Goal: Transaction & Acquisition: Purchase product/service

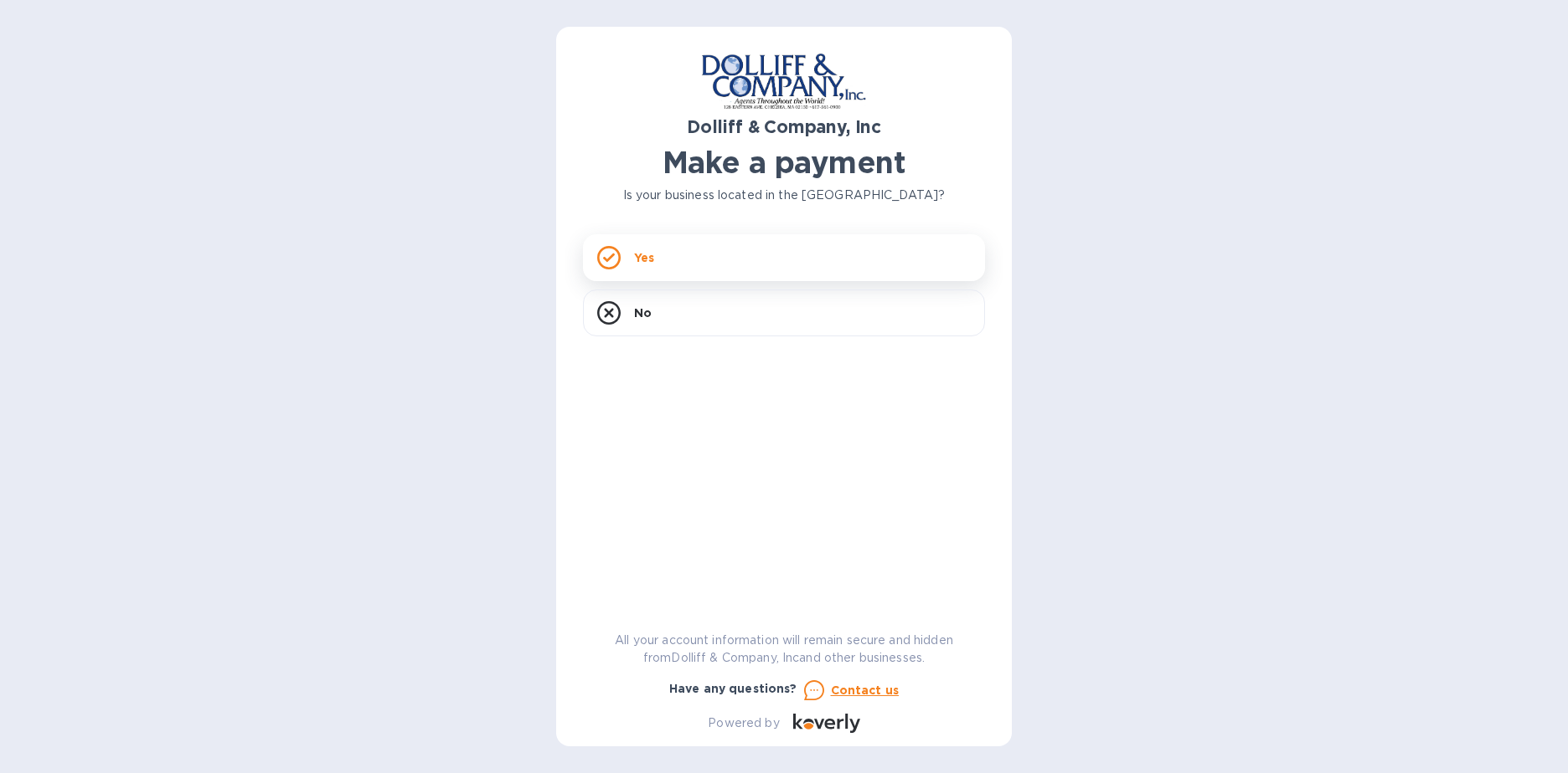
click at [685, 260] on div "Yes" at bounding box center [784, 257] width 402 height 47
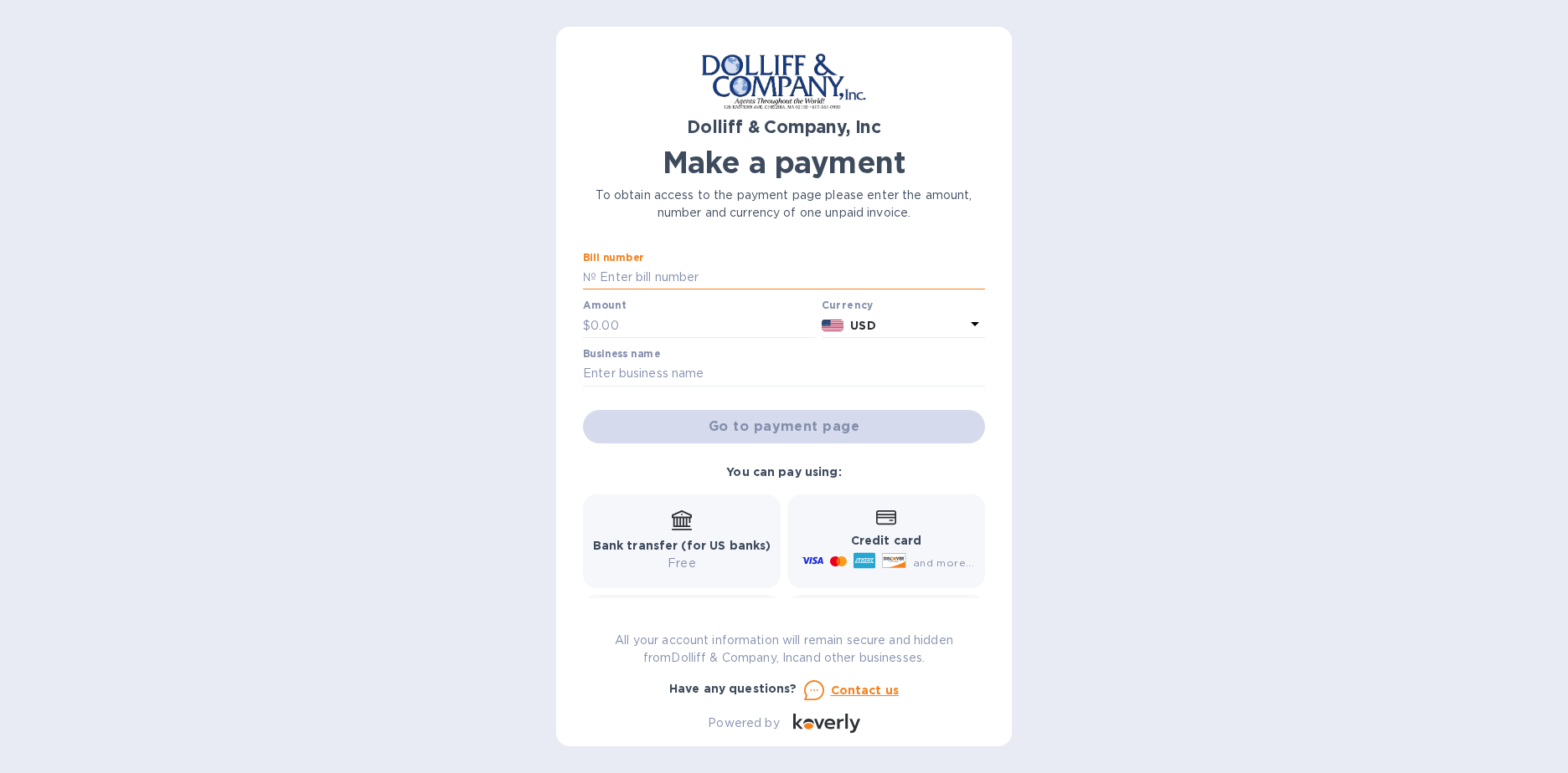
click at [707, 278] on input "text" at bounding box center [791, 278] width 388 height 25
type input "876941"
type input "3,750.71"
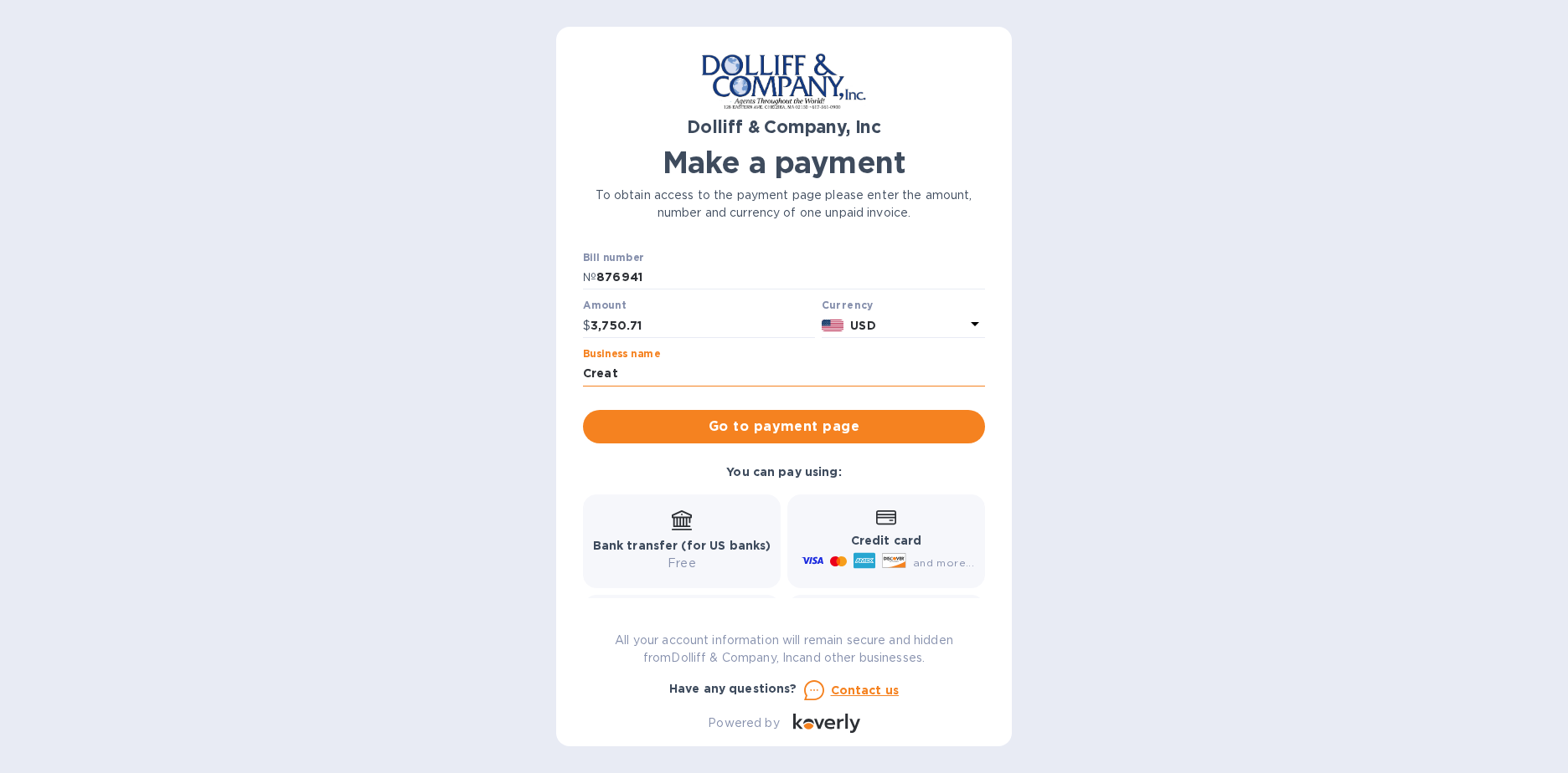
type input "Creative Machine Designs, Inc."
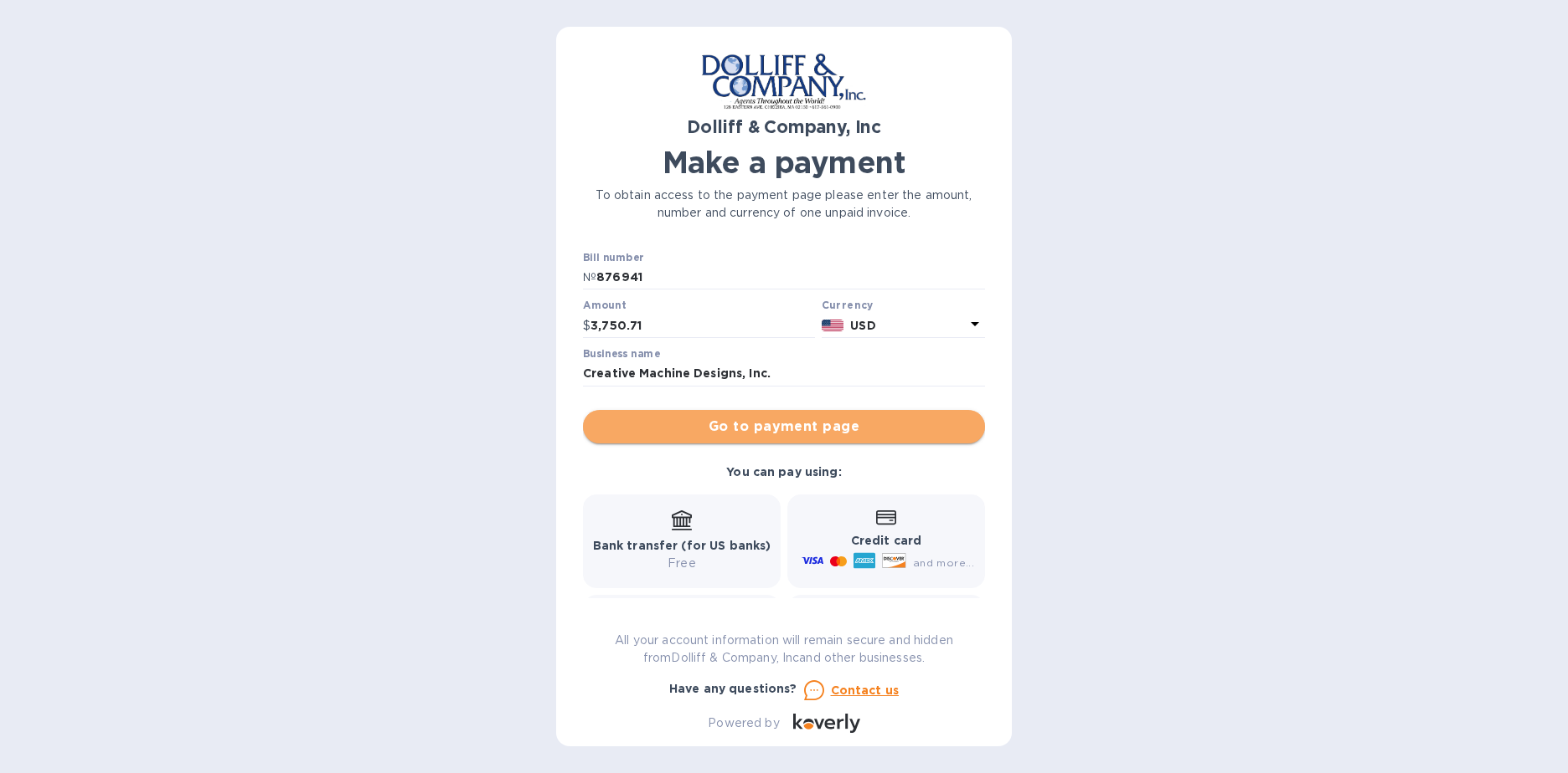
click at [787, 426] on span "Go to payment page" at bounding box center [784, 426] width 375 height 20
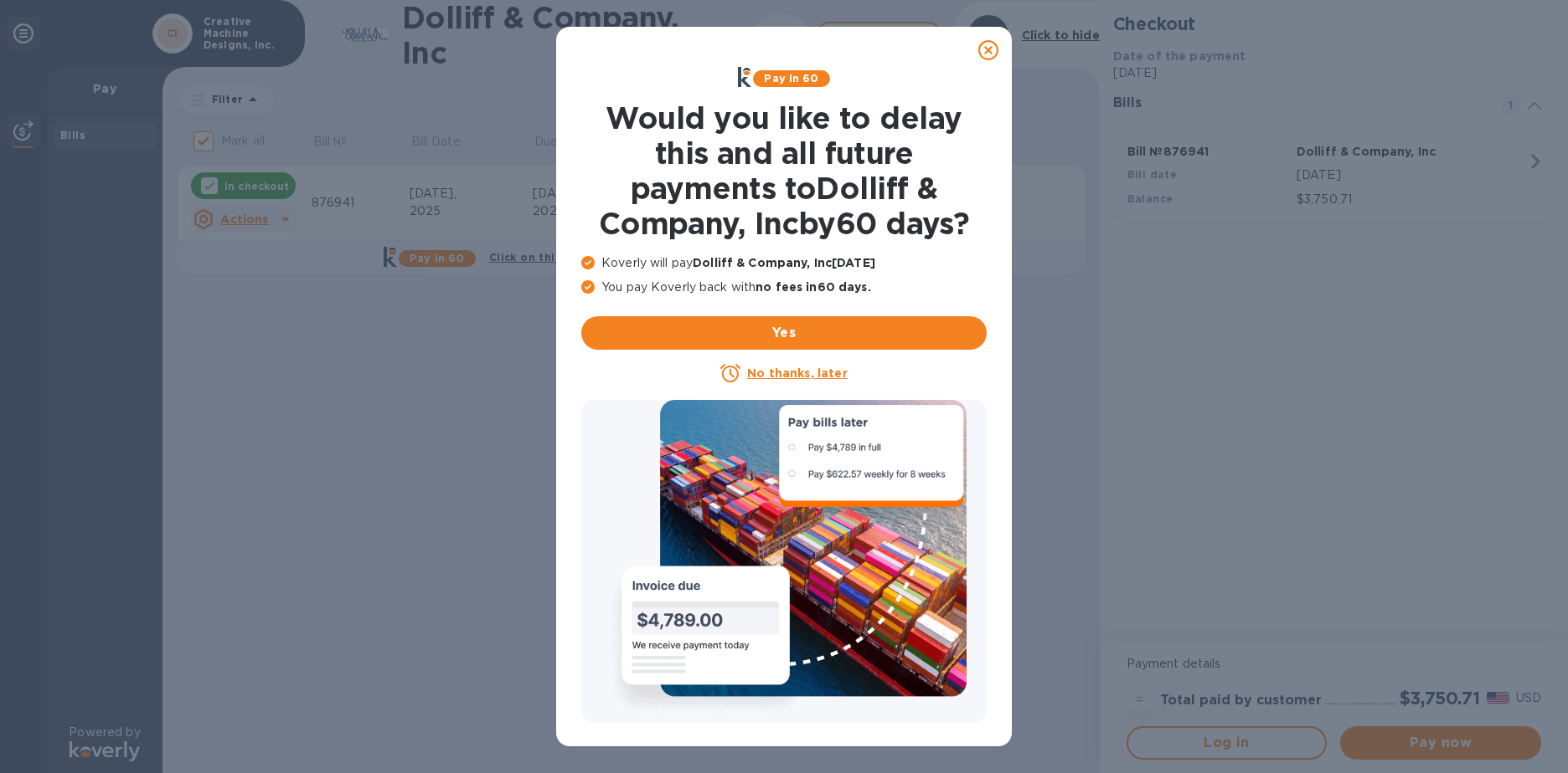
click at [987, 49] on icon at bounding box center [988, 50] width 20 height 20
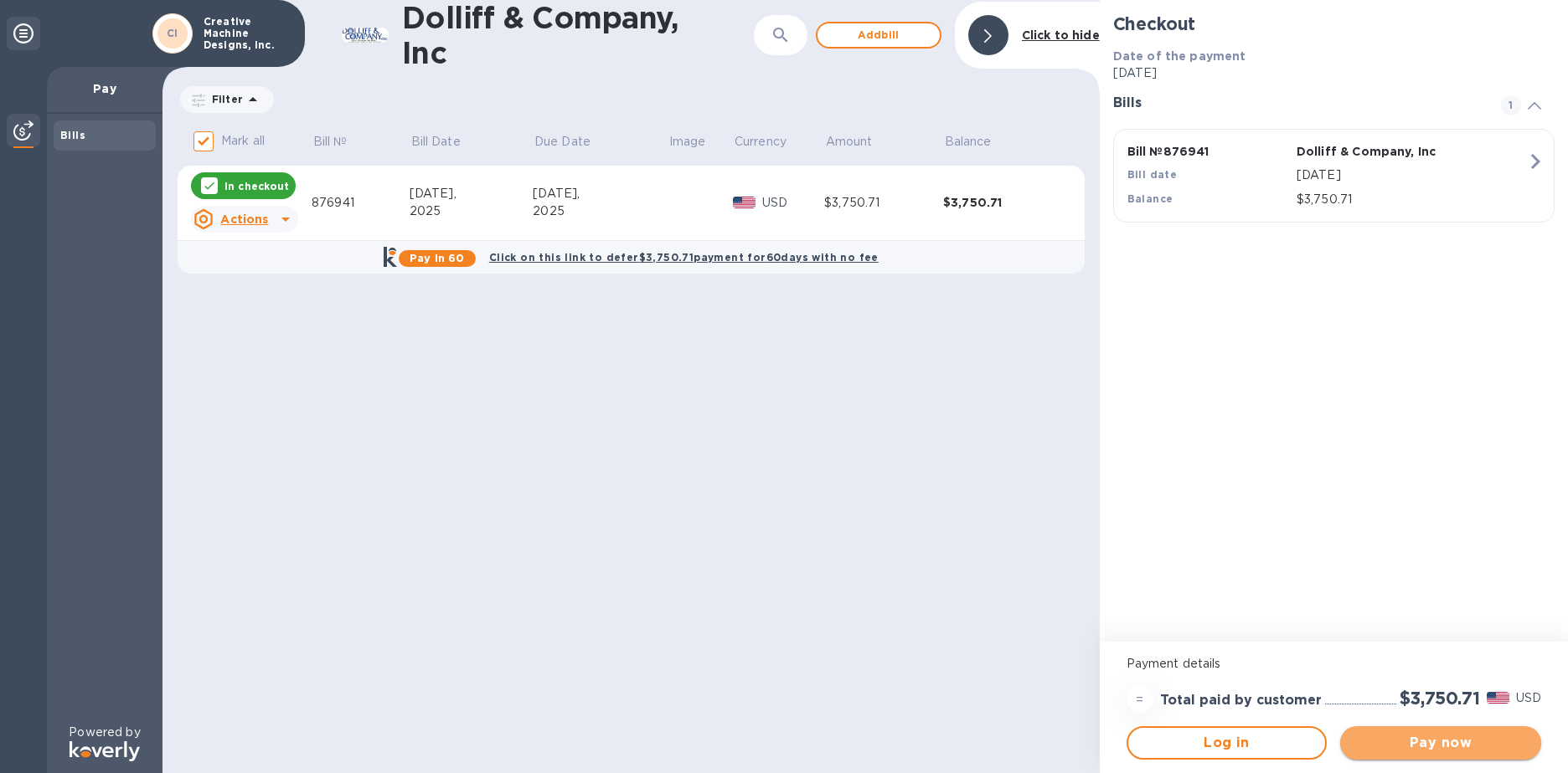
click at [1482, 739] on span "Pay now" at bounding box center [1439, 743] width 174 height 20
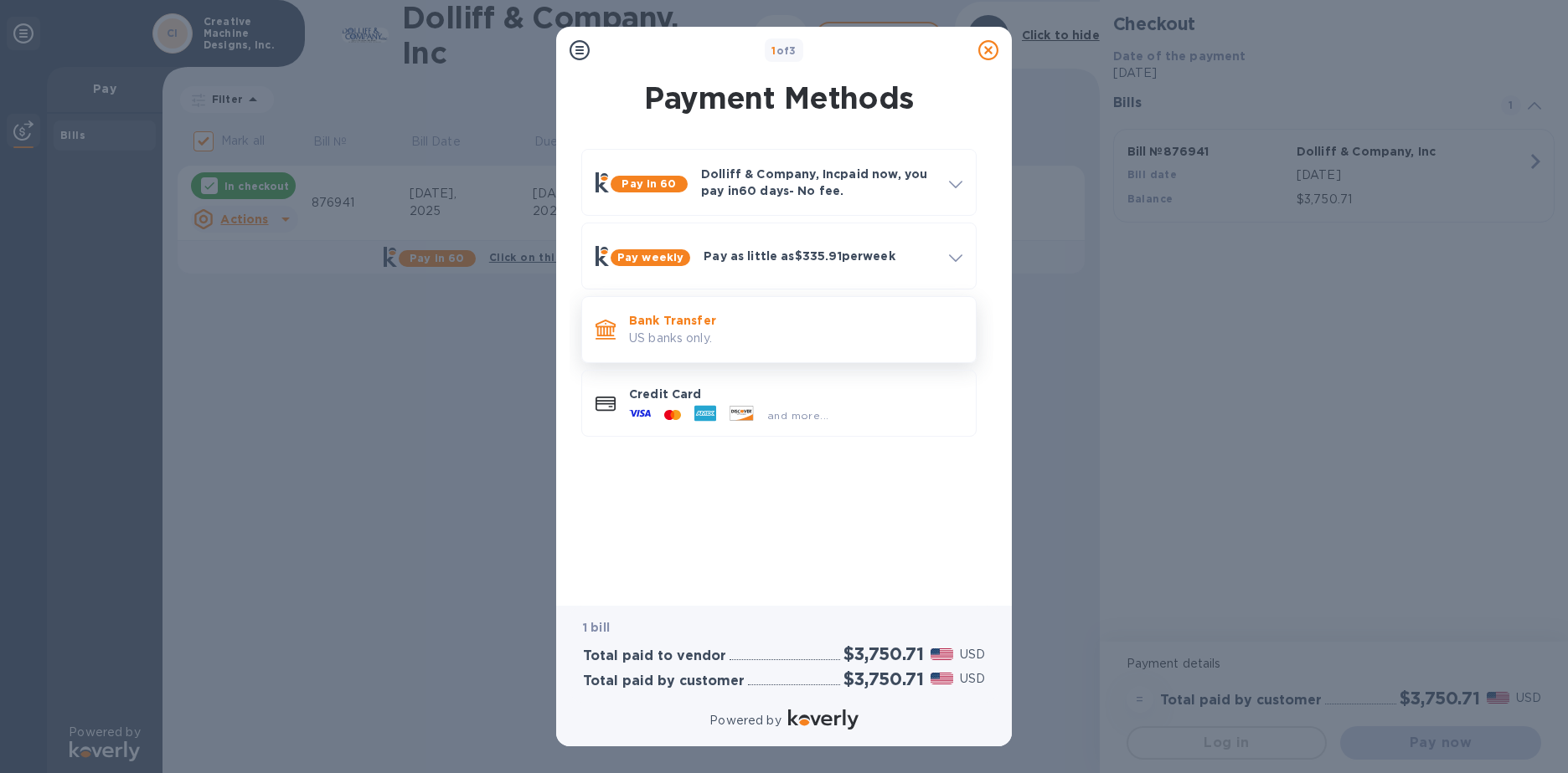
click at [680, 329] on p "US banks only." at bounding box center [796, 338] width 333 height 17
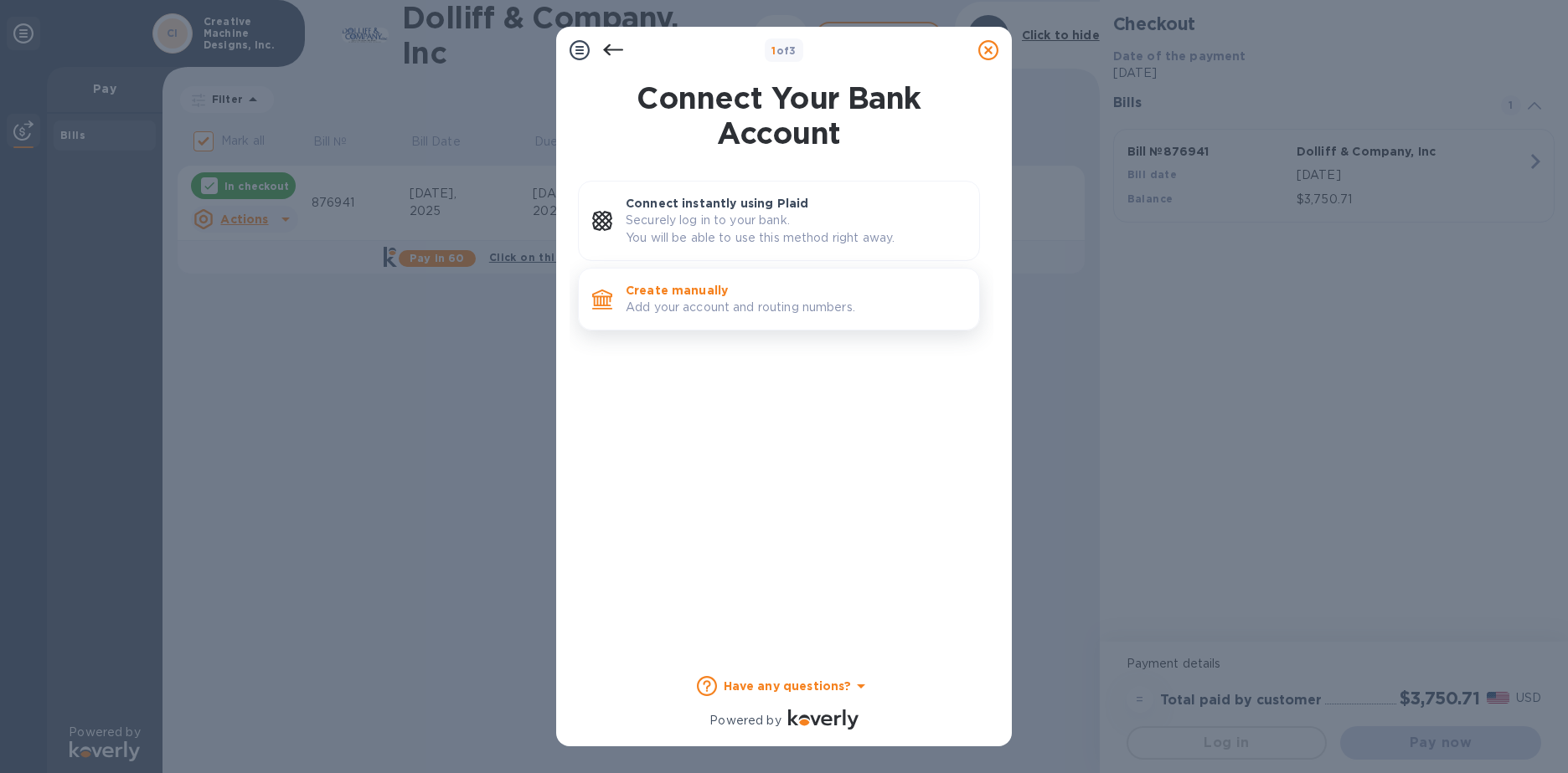
click at [675, 303] on p "Add your account and routing numbers." at bounding box center [796, 307] width 340 height 17
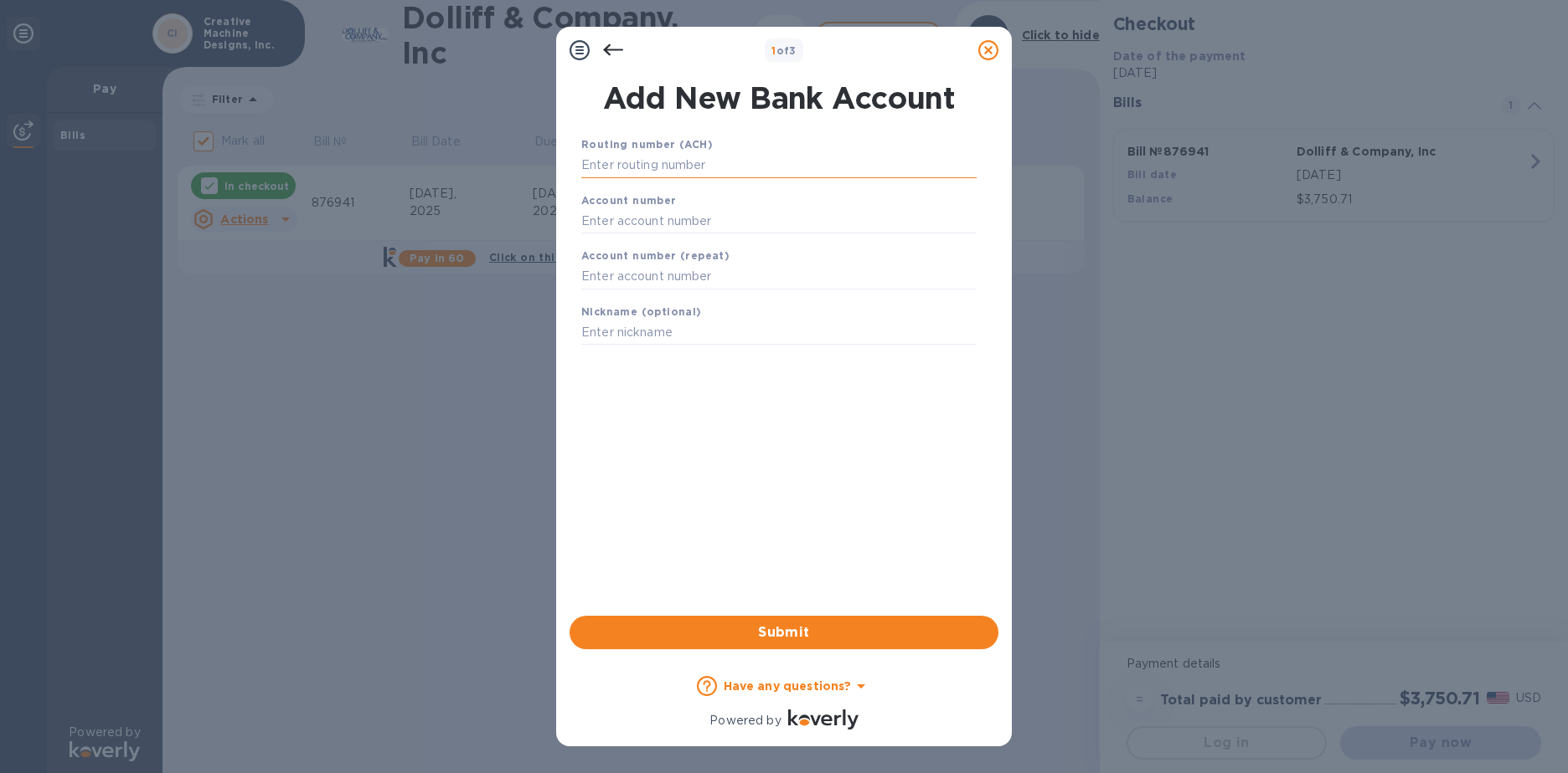
click at [685, 163] on input "text" at bounding box center [778, 166] width 395 height 25
type input "011401533"
click at [708, 229] on div "Account number" at bounding box center [778, 233] width 408 height 56
type input "3309048464"
click at [715, 297] on input "text" at bounding box center [778, 298] width 395 height 25
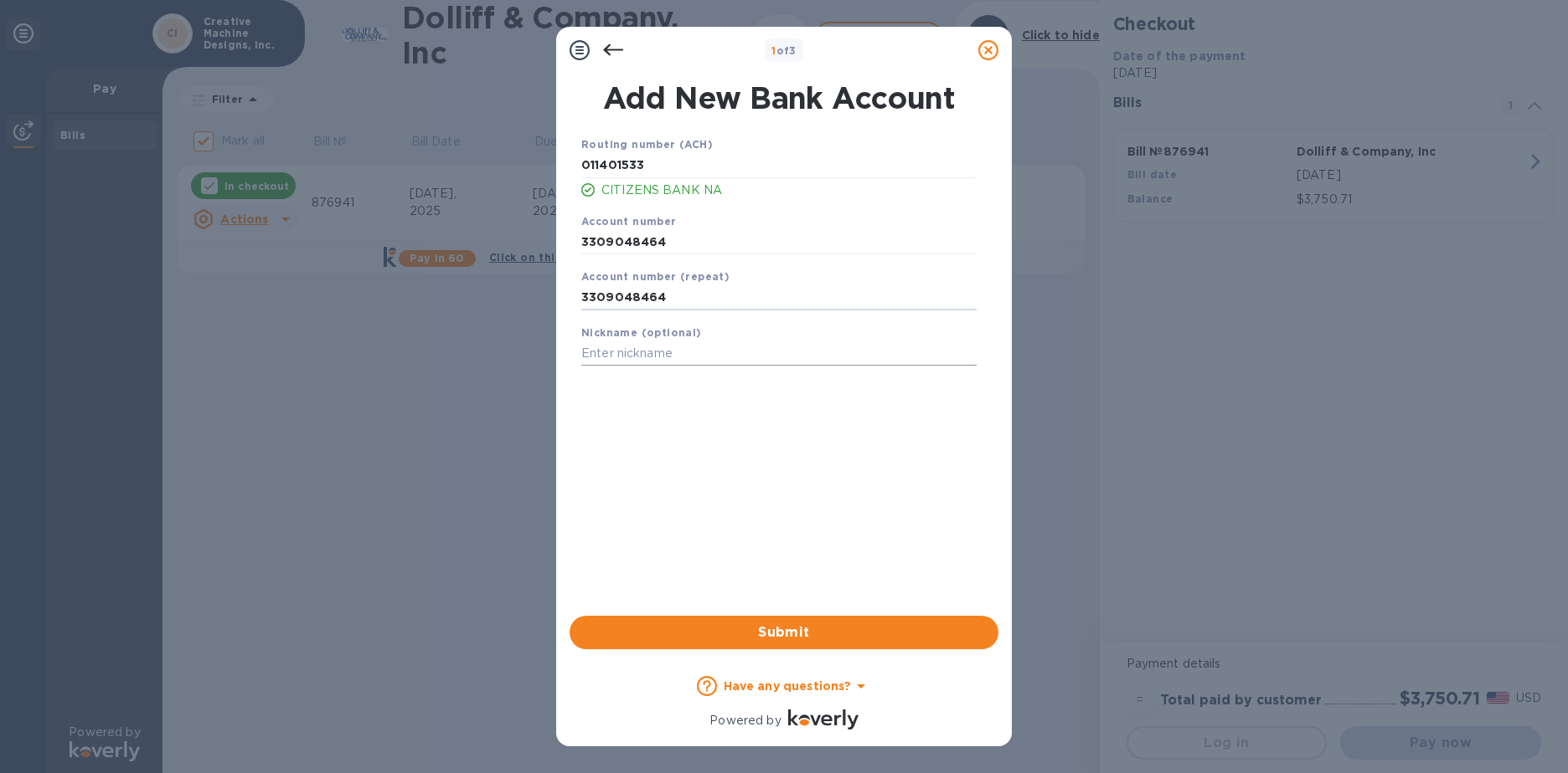
type input "3309048464"
drag, startPoint x: 707, startPoint y: 351, endPoint x: 698, endPoint y: 344, distance: 11.4
click at [705, 350] on input "text" at bounding box center [778, 354] width 395 height 25
type input "CMD-Citizens"
click at [781, 631] on span "Submit" at bounding box center [784, 632] width 402 height 20
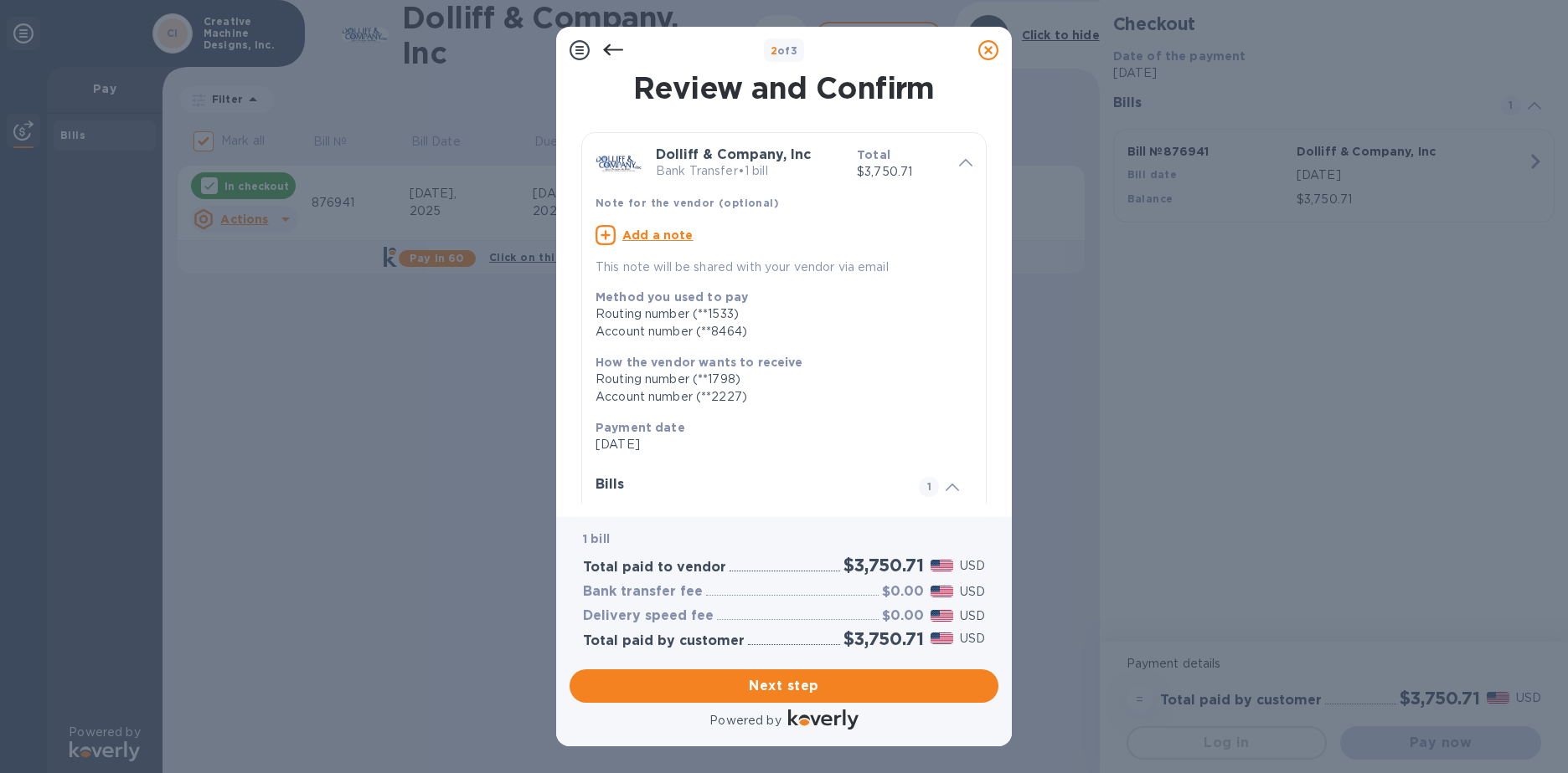
click at [794, 688] on span "Next step" at bounding box center [784, 686] width 402 height 20
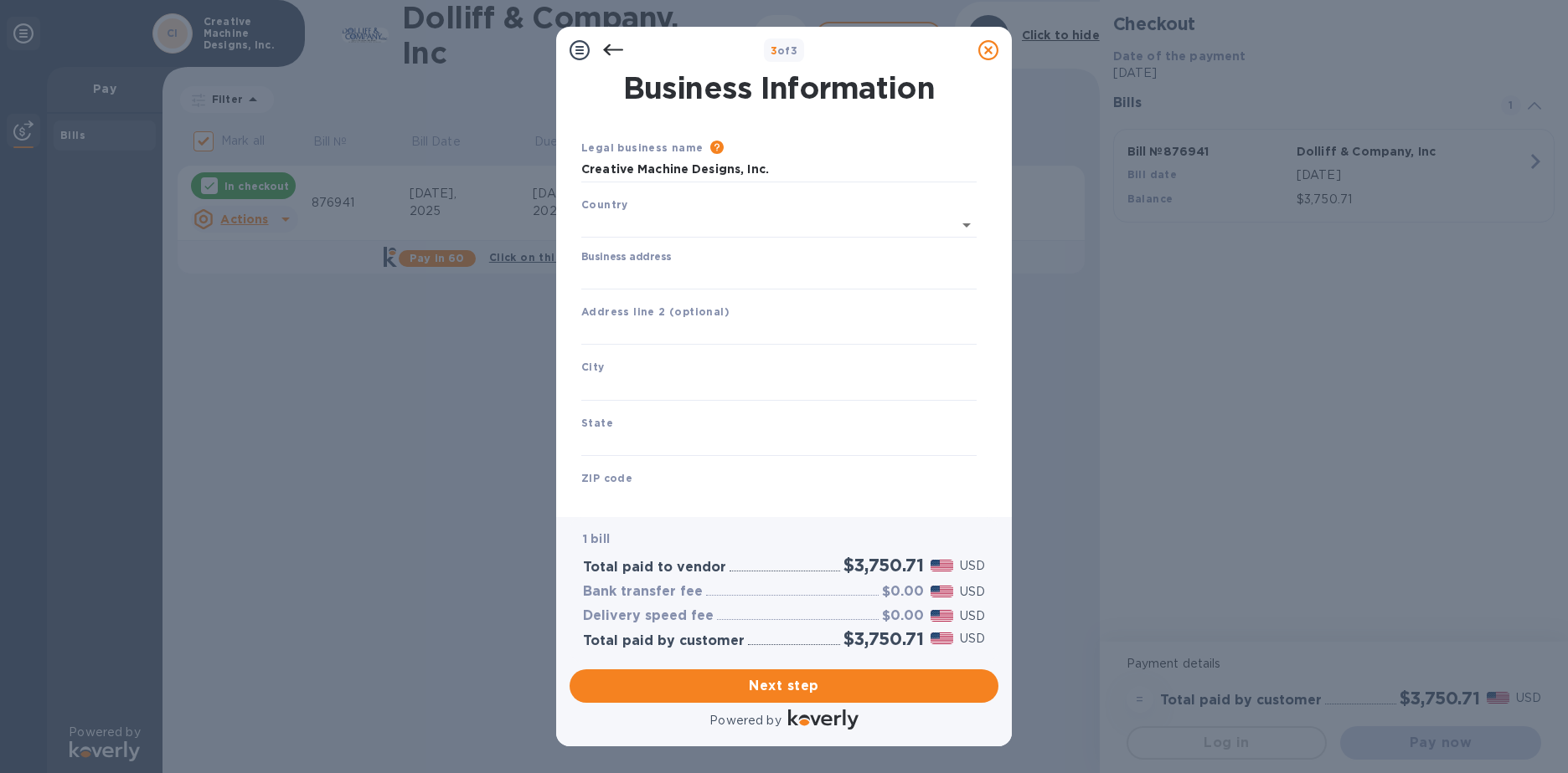
type input "[GEOGRAPHIC_DATA]"
click at [713, 277] on input "Business address" at bounding box center [778, 274] width 395 height 25
type input "[STREET_ADDRESS]"
type input "Unit 3A"
type input "Derry"
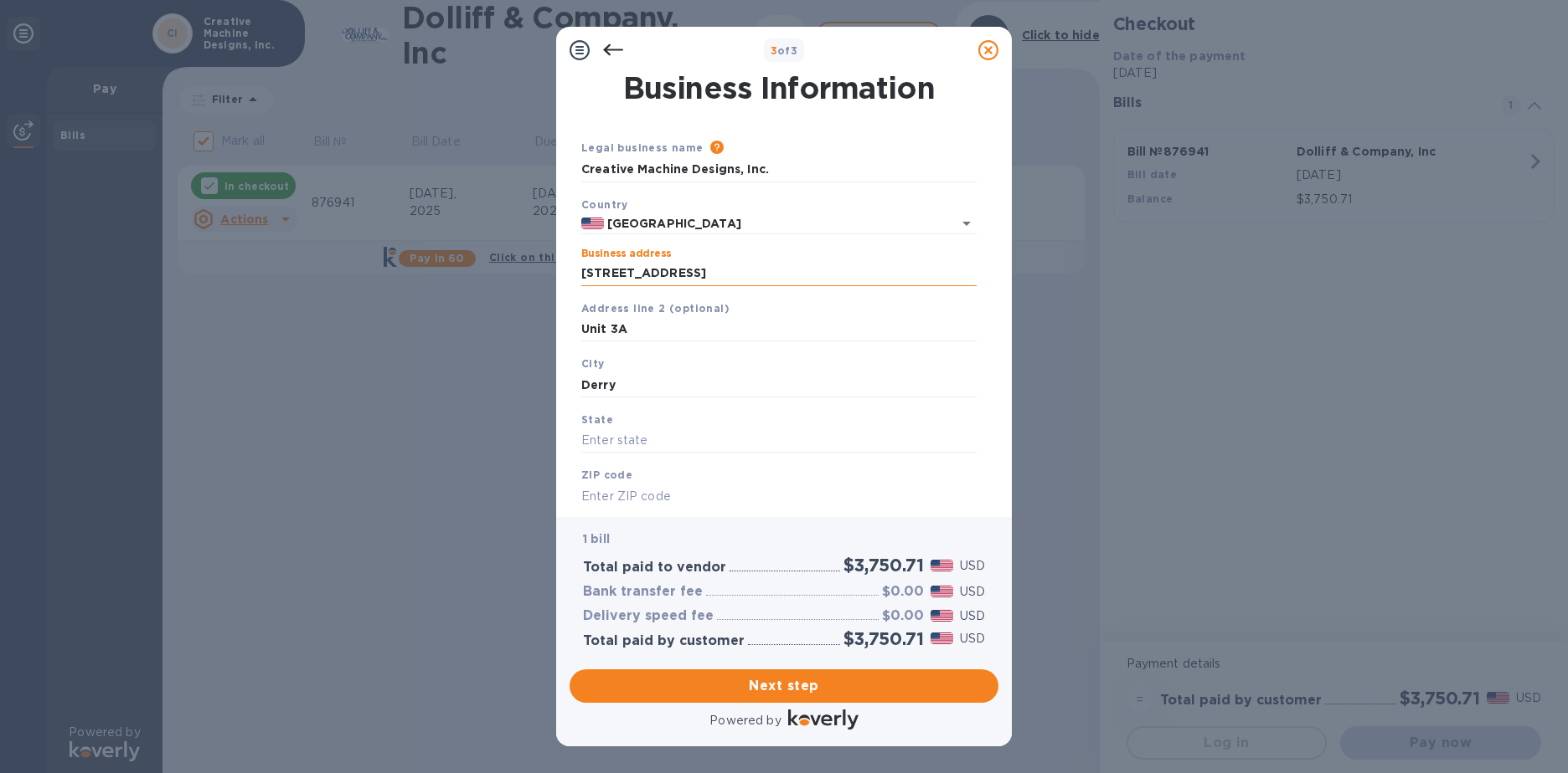
type input "NH"
type input "03038"
click at [704, 334] on input "Unit 3A" at bounding box center [778, 329] width 395 height 25
type input "Unit 3"
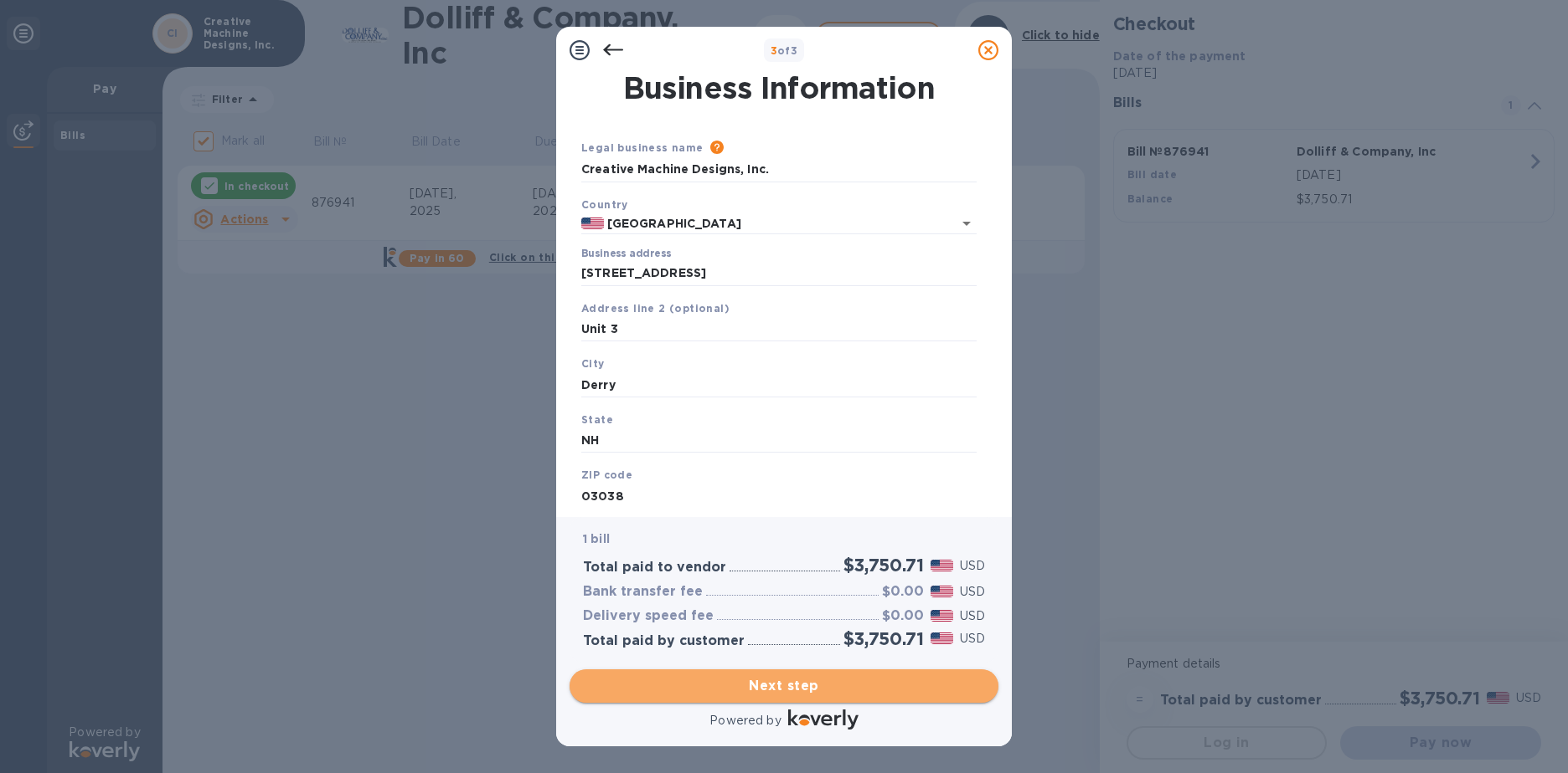
click at [765, 691] on span "Next step" at bounding box center [784, 686] width 402 height 20
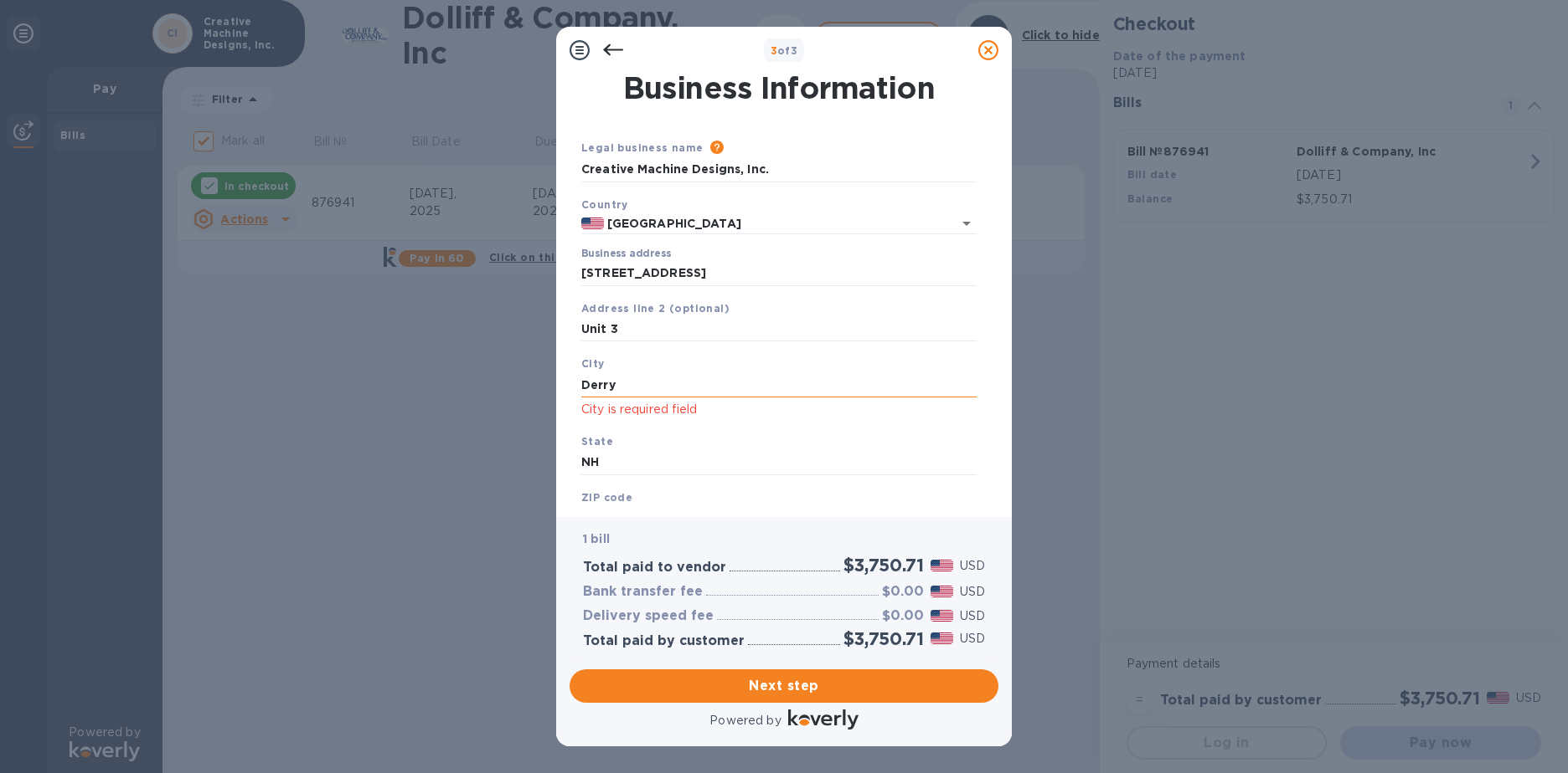
click at [618, 386] on input "Derry" at bounding box center [778, 385] width 395 height 25
drag, startPoint x: 618, startPoint y: 386, endPoint x: 387, endPoint y: 415, distance: 232.8
click at [396, 417] on div "3 of 3 Business Information Legal business name Please provide the legal name t…" at bounding box center [784, 386] width 1568 height 773
type input "Derry"
click at [746, 680] on span "Next step" at bounding box center [784, 686] width 402 height 20
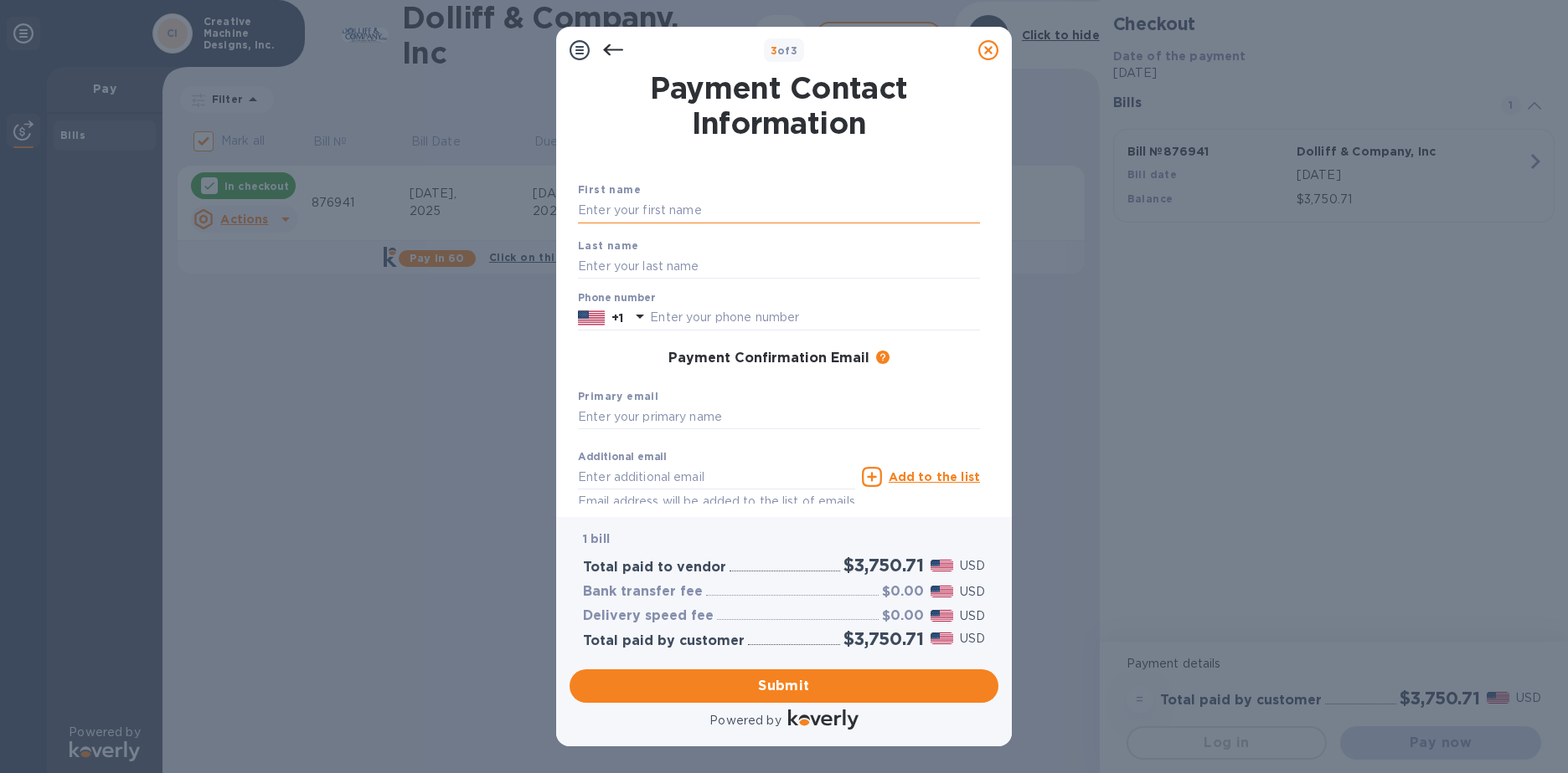
click at [665, 214] on input "text" at bounding box center [778, 211] width 402 height 25
type input "[PERSON_NAME]"
type input "Park"
type input "6032605996"
type input "[EMAIL_ADDRESS][DOMAIN_NAME]"
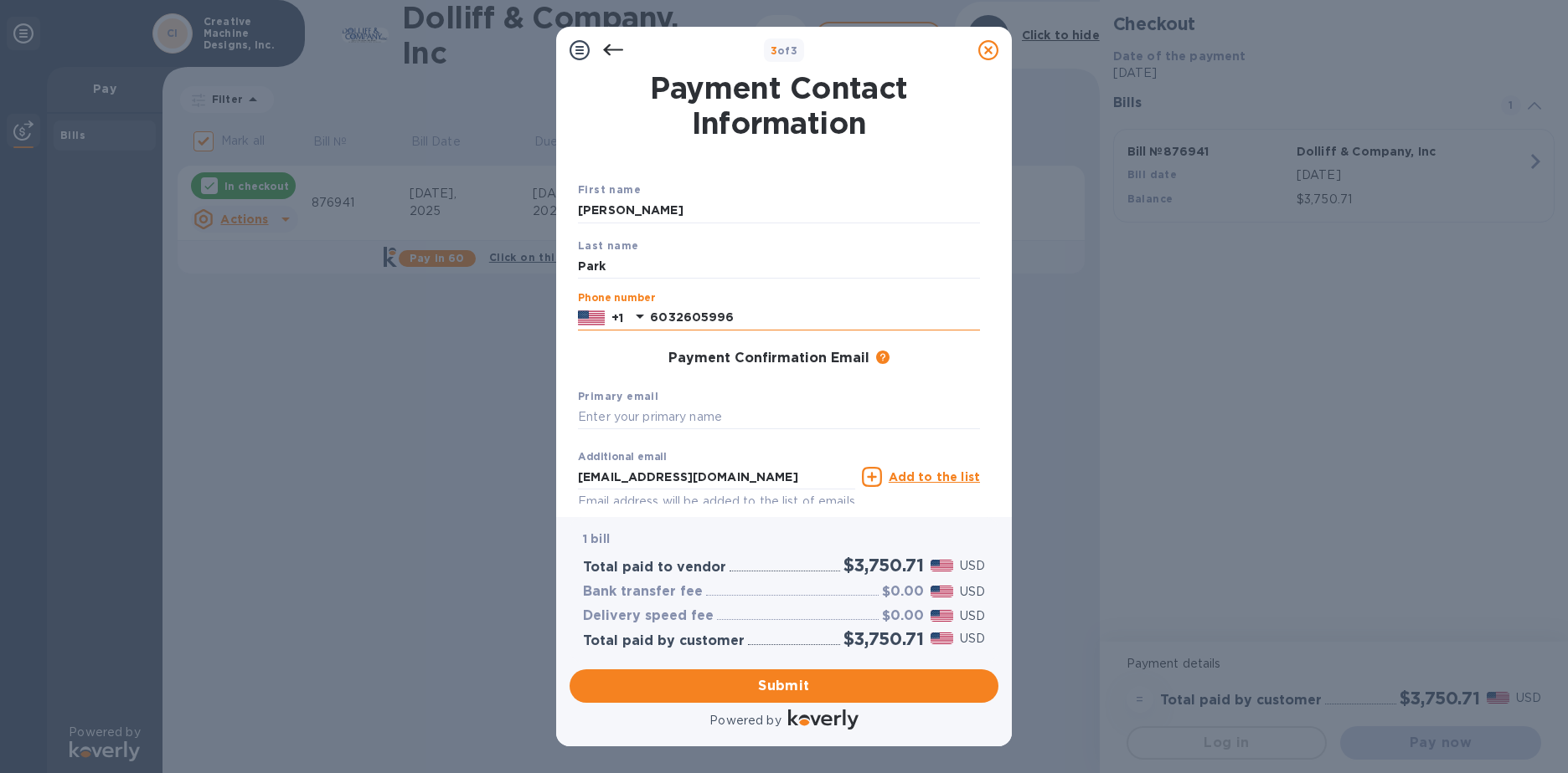
drag, startPoint x: 675, startPoint y: 317, endPoint x: 743, endPoint y: 318, distance: 68.0
click at [743, 318] on input "6032605996" at bounding box center [814, 318] width 330 height 25
type input "6039652980"
click at [595, 386] on div "Primary email" at bounding box center [778, 409] width 415 height 56
click at [600, 426] on input "text" at bounding box center [778, 418] width 402 height 25
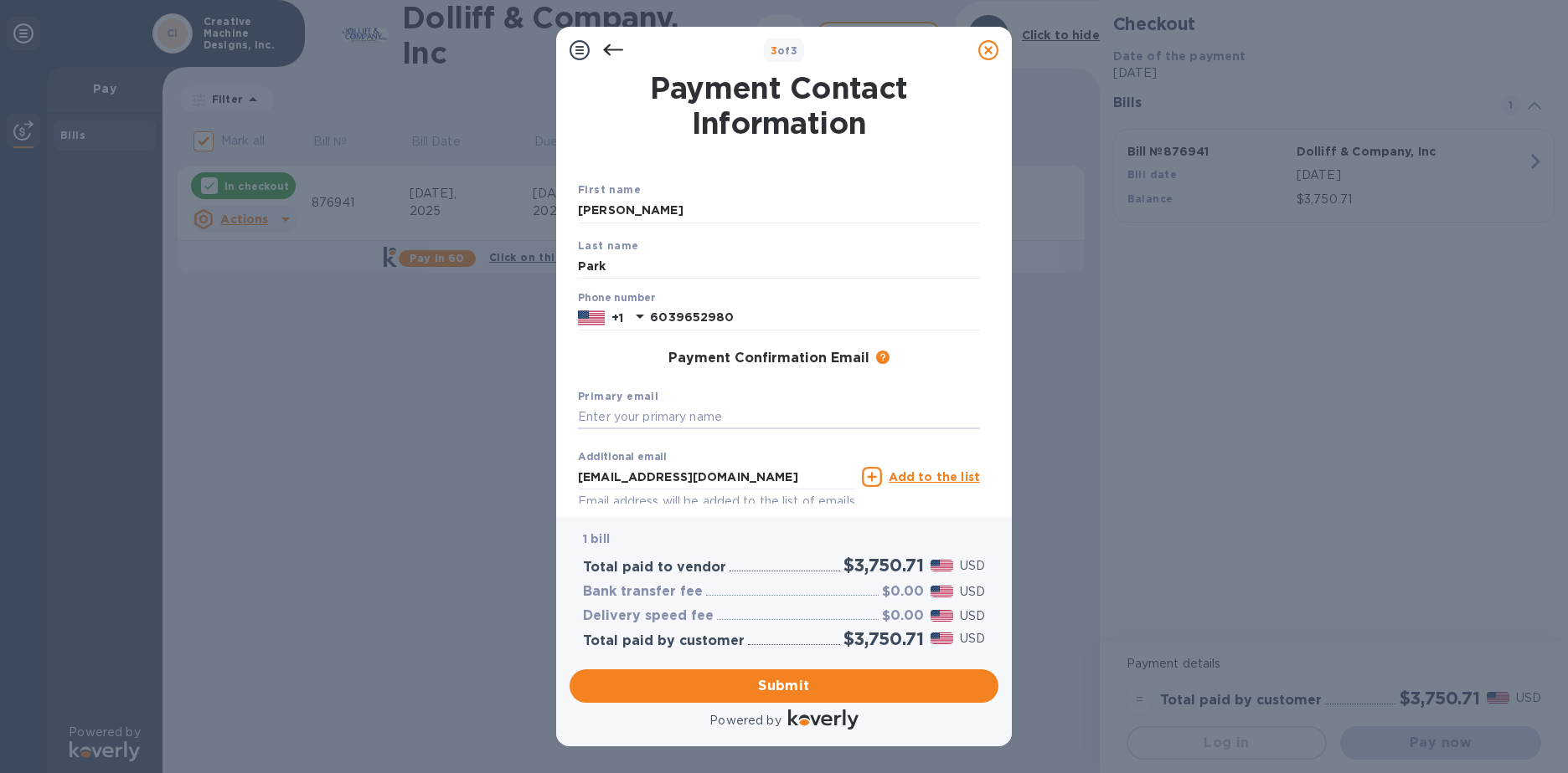
type input "[EMAIL_ADDRESS][DOMAIN_NAME]"
drag, startPoint x: 754, startPoint y: 473, endPoint x: 527, endPoint y: 482, distance: 227.2
click at [527, 482] on div "3 of 3 Payment Contact Information First name [PERSON_NAME] Last name Park Phon…" at bounding box center [784, 386] width 1568 height 773
type input "[EMAIL_ADDRESS][DOMAIN_NAME]"
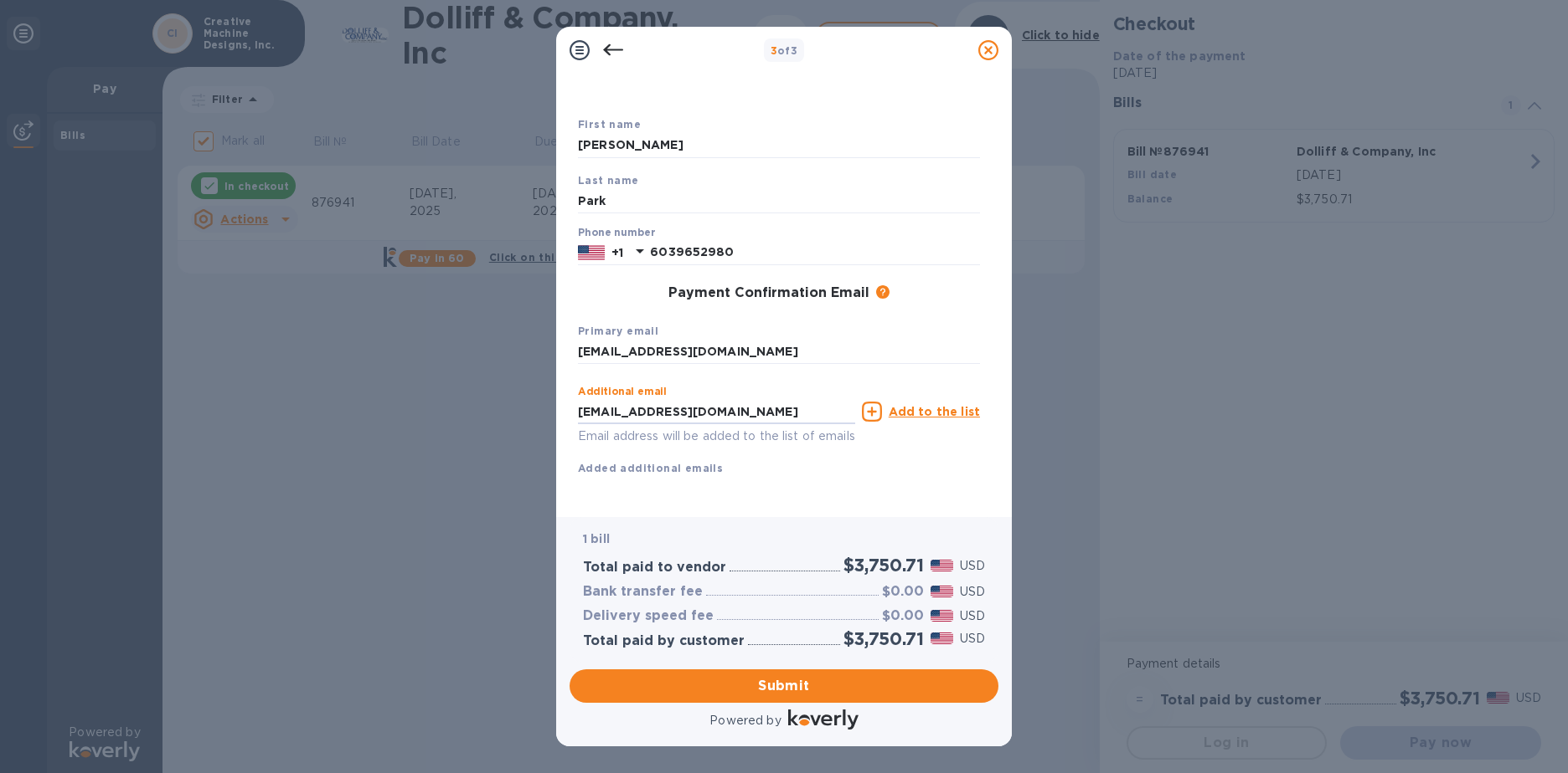
scroll to position [85, 0]
drag, startPoint x: 730, startPoint y: 390, endPoint x: 386, endPoint y: 412, distance: 344.7
click at [386, 412] on div "3 of 3 Payment Contact Information First name [PERSON_NAME] Last name Park Phon…" at bounding box center [784, 386] width 1568 height 773
click at [938, 456] on div "Additional email [EMAIL_ADDRESS][DOMAIN_NAME] Email address will be added to th…" at bounding box center [778, 427] width 402 height 100
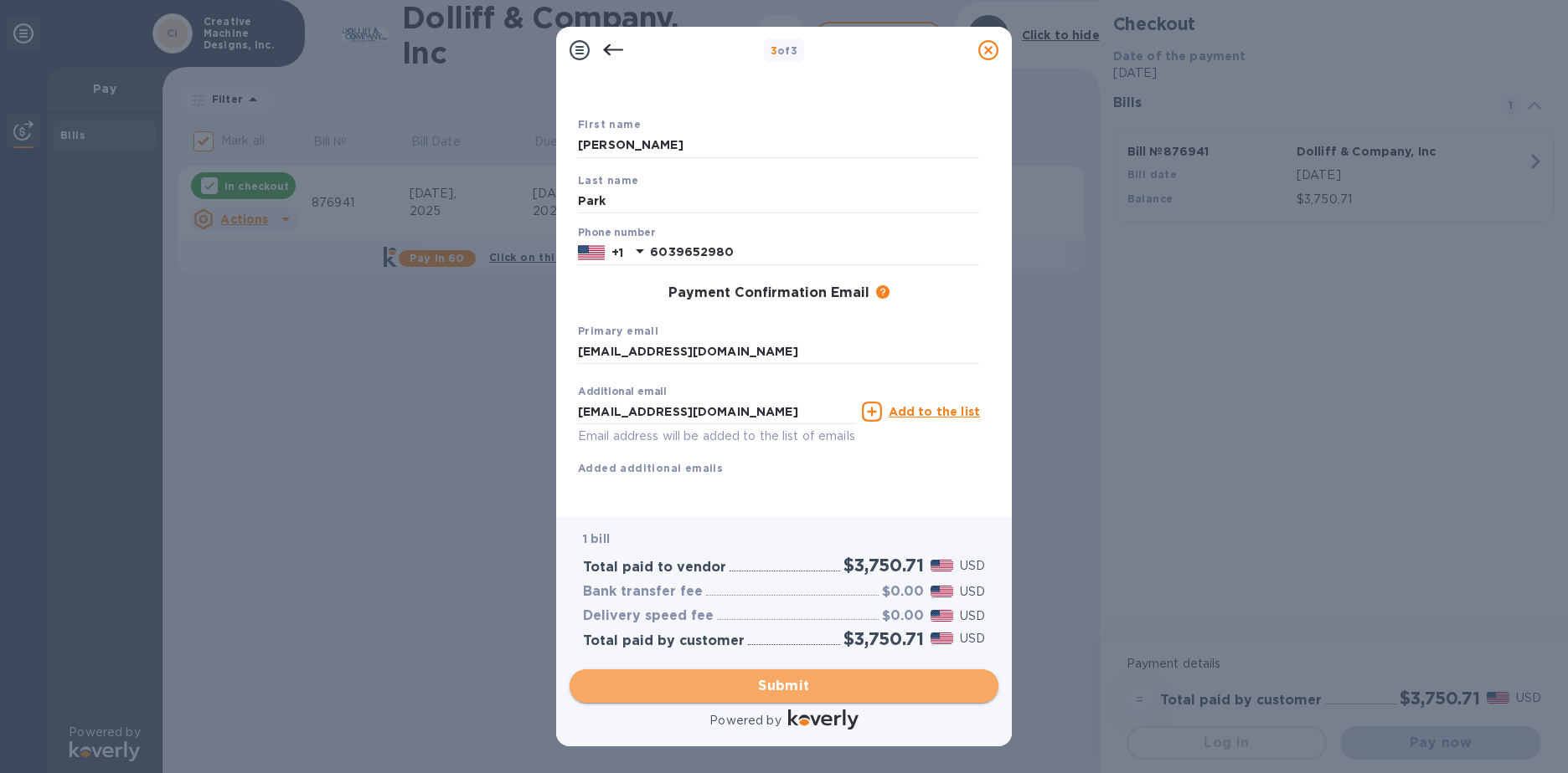
click at [740, 688] on span "Submit" at bounding box center [784, 686] width 402 height 20
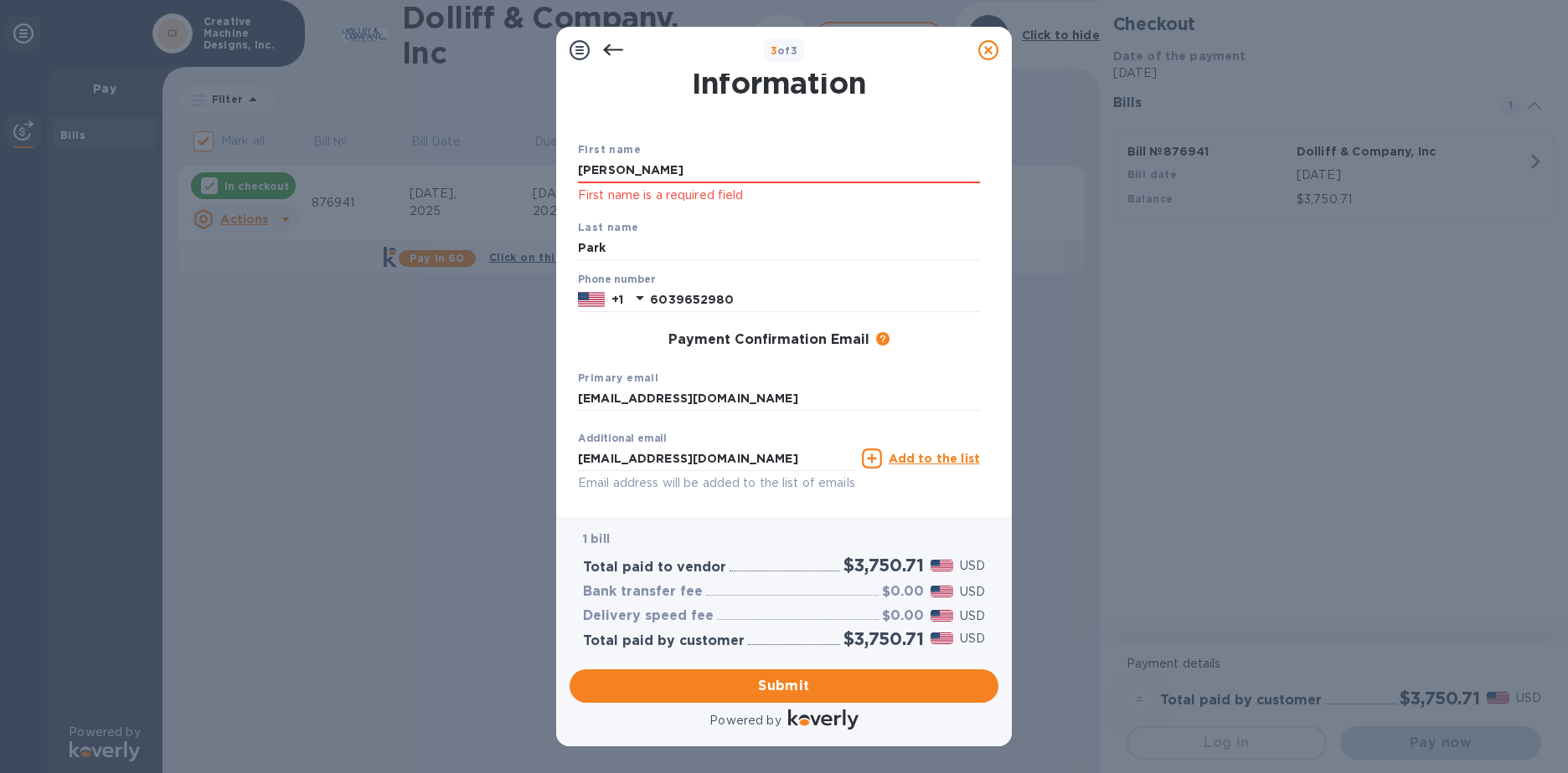
scroll to position [0, 0]
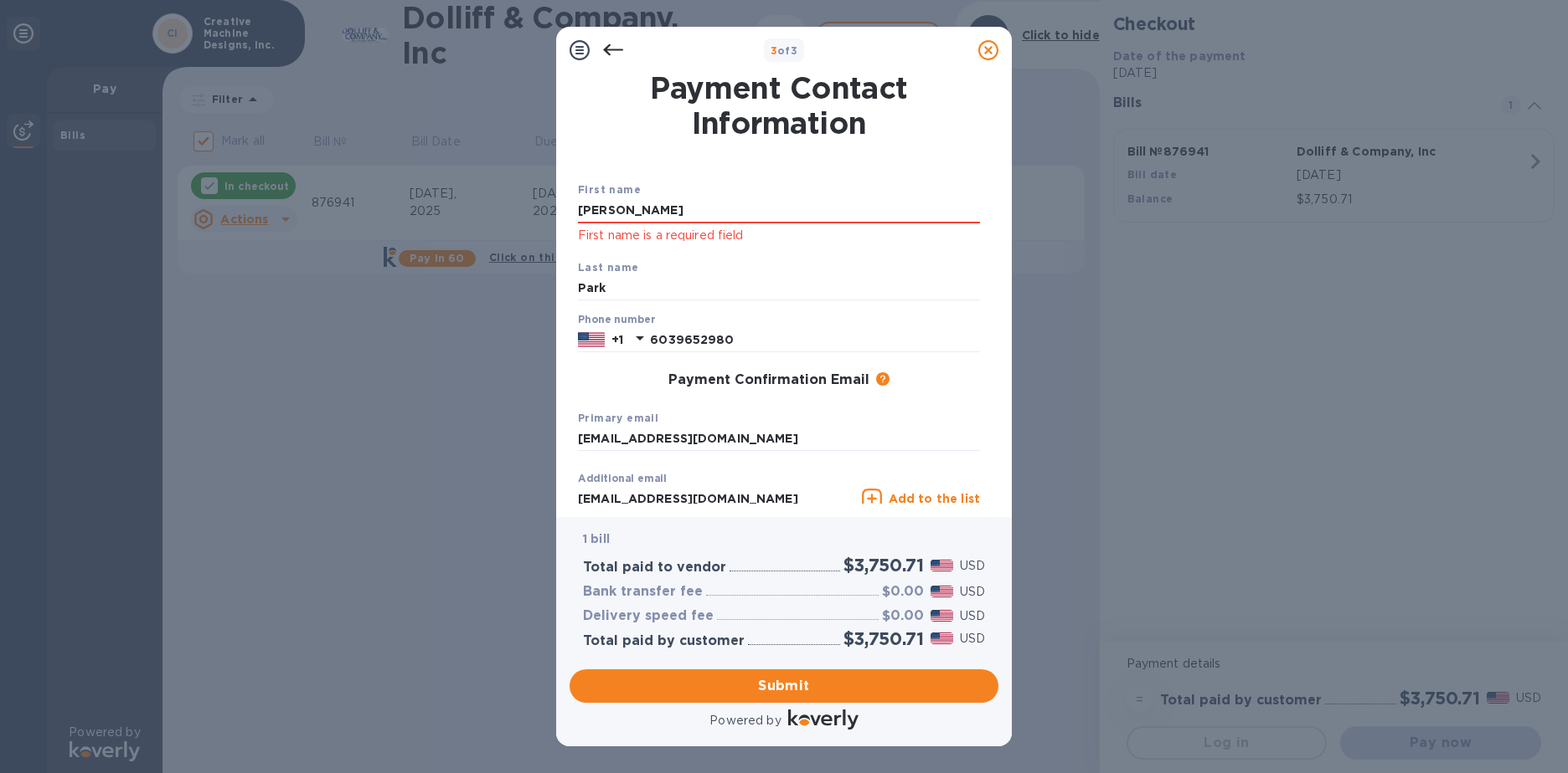
drag, startPoint x: 631, startPoint y: 199, endPoint x: 436, endPoint y: 225, distance: 196.7
click at [453, 225] on div "3 of 3 Payment Contact Information First name [PERSON_NAME] First name is a req…" at bounding box center [784, 386] width 1568 height 773
type input "[PERSON_NAME]"
click at [587, 381] on div "Payment Confirmation Email The added email addresses will be used to send the p…" at bounding box center [778, 380] width 402 height 16
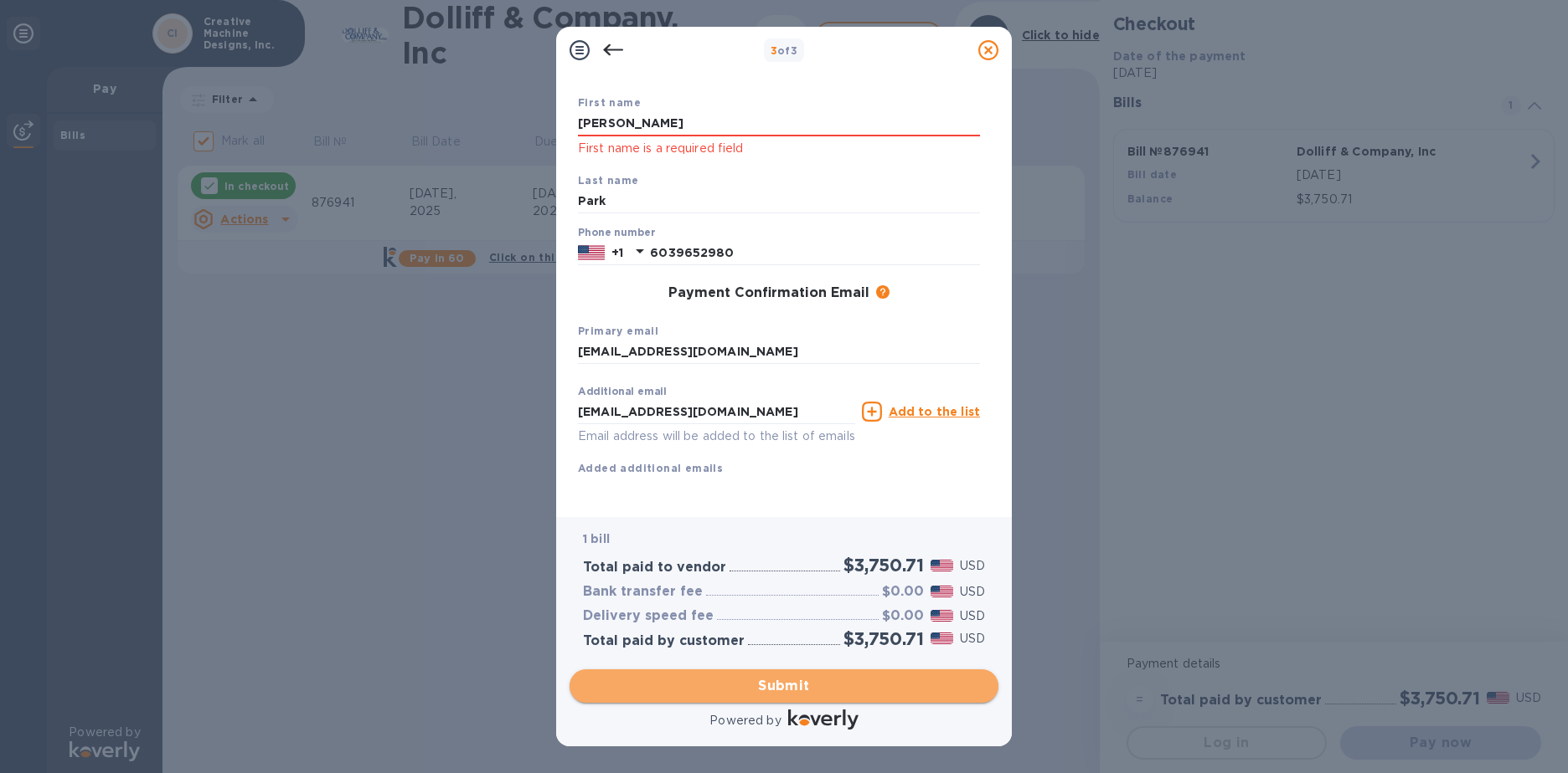
click at [786, 688] on span "Submit" at bounding box center [784, 686] width 402 height 20
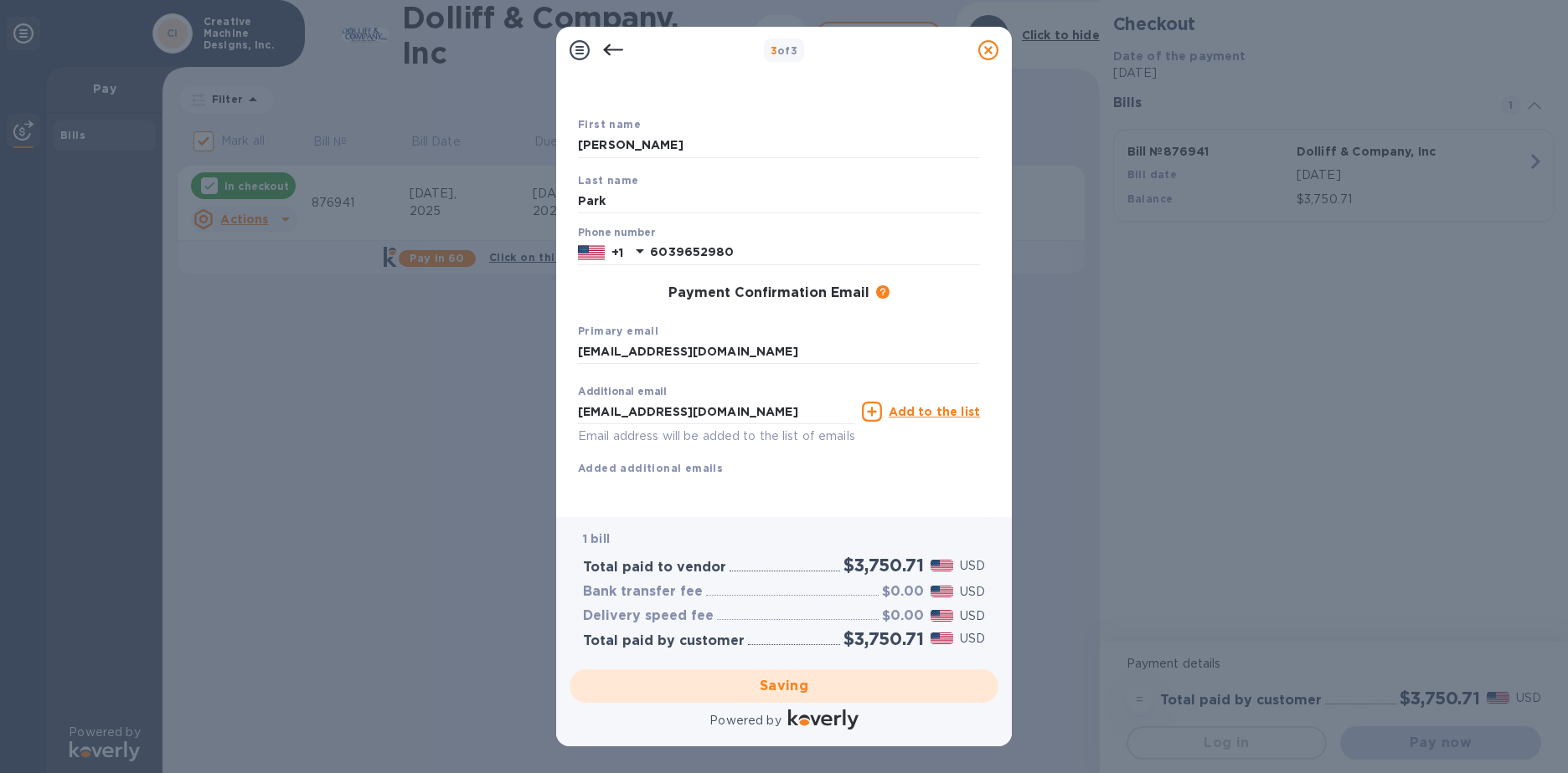
checkbox input "false"
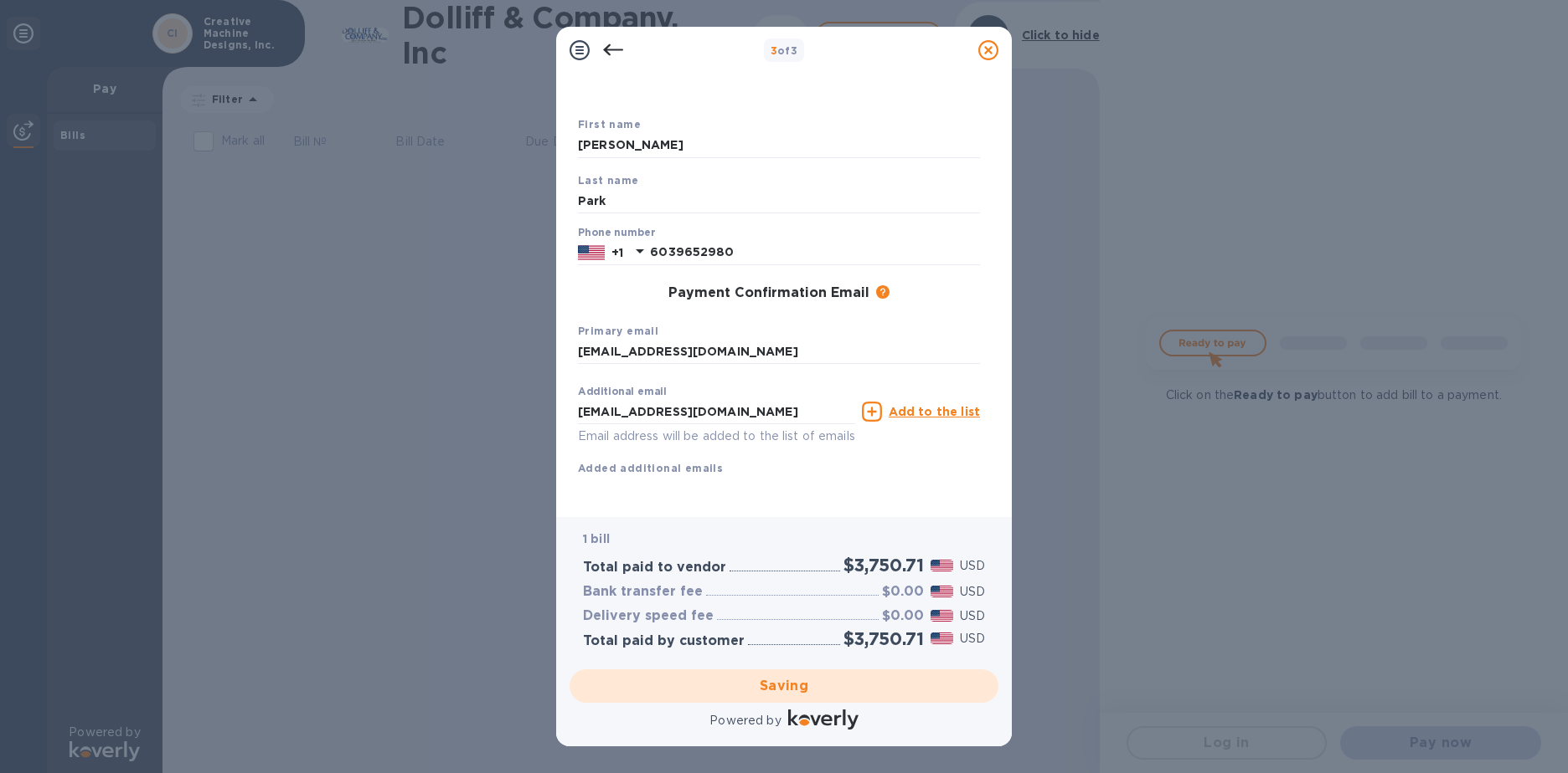
scroll to position [0, 0]
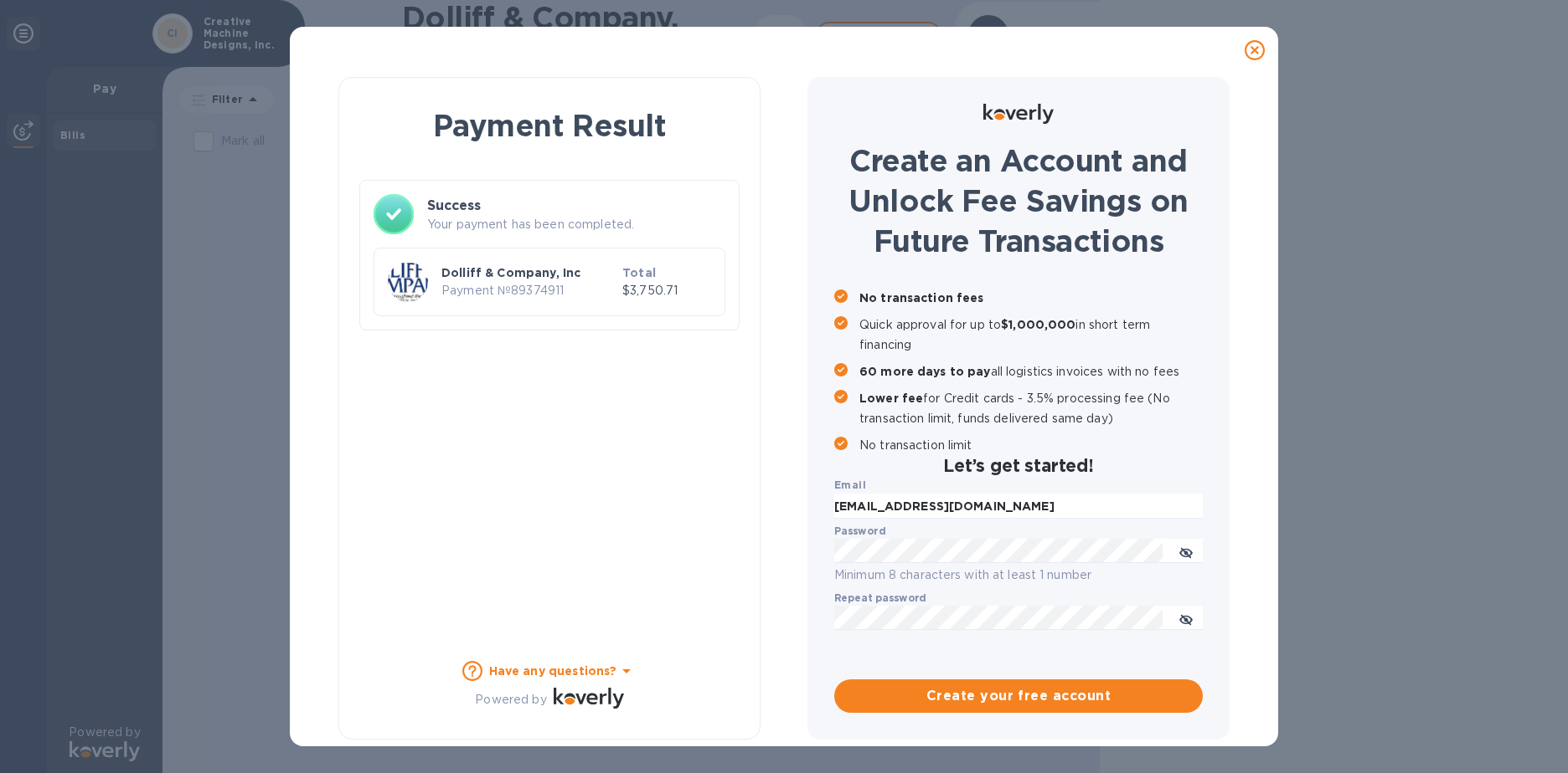
click at [499, 290] on p "Payment № 89374911" at bounding box center [527, 291] width 174 height 17
click at [406, 275] on img at bounding box center [408, 282] width 40 height 40
click at [406, 274] on img at bounding box center [408, 282] width 40 height 40
click at [388, 219] on icon at bounding box center [394, 214] width 40 height 40
